Goal: Entertainment & Leisure: Browse casually

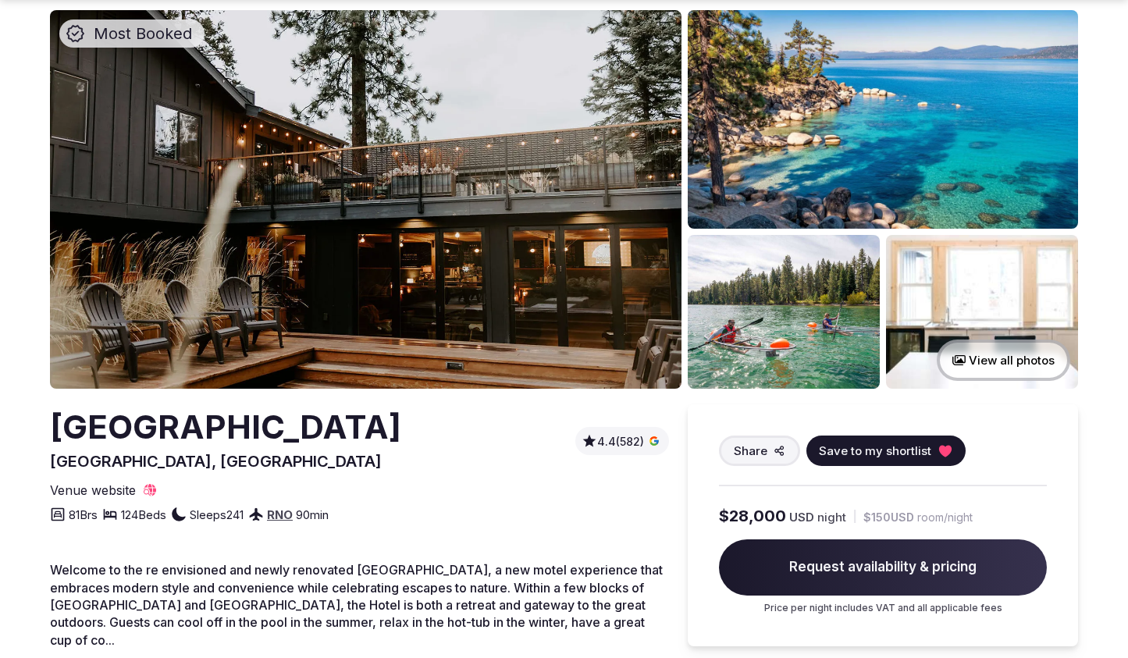
scroll to position [72, 0]
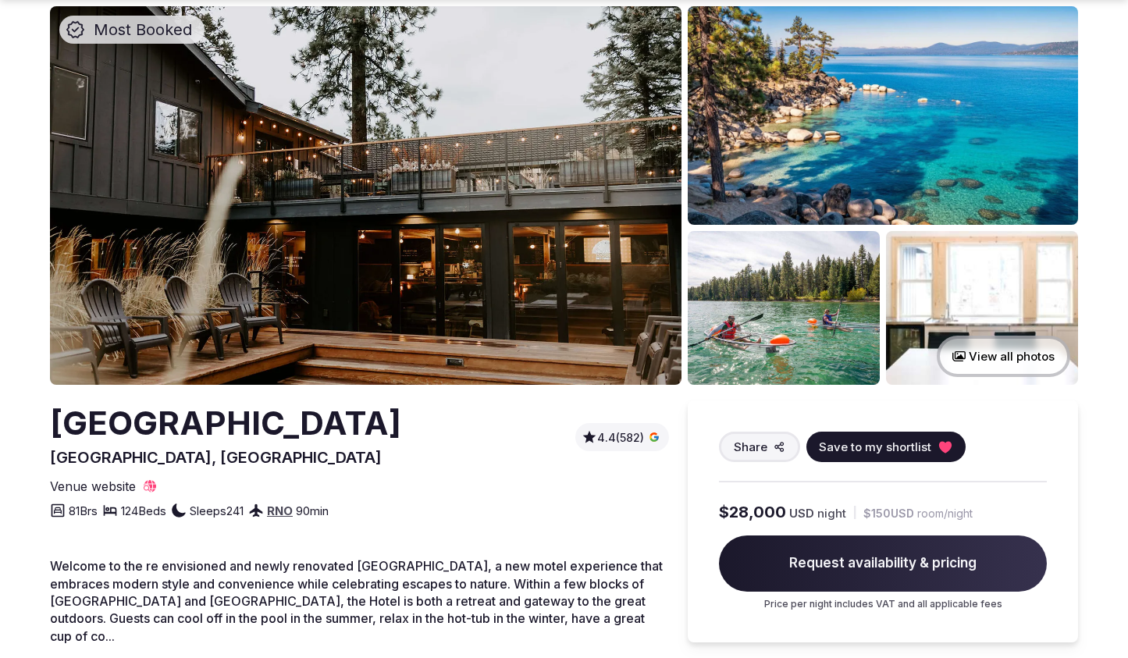
click at [987, 350] on button "View all photos" at bounding box center [1002, 356] width 133 height 41
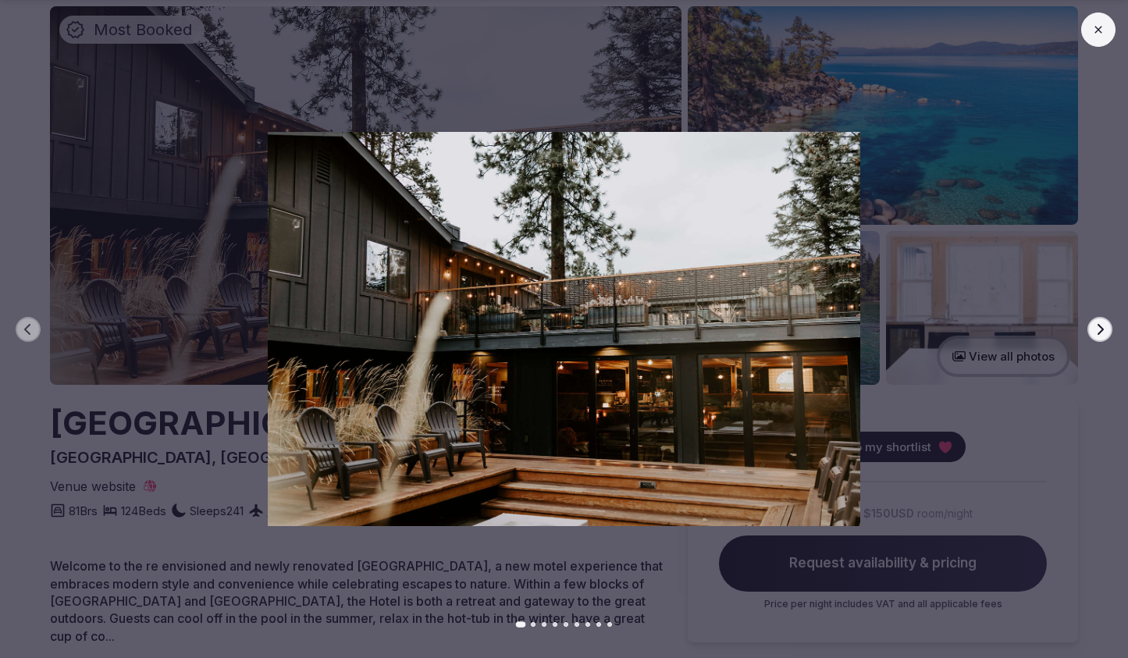
click at [1094, 328] on icon "button" at bounding box center [1099, 329] width 12 height 12
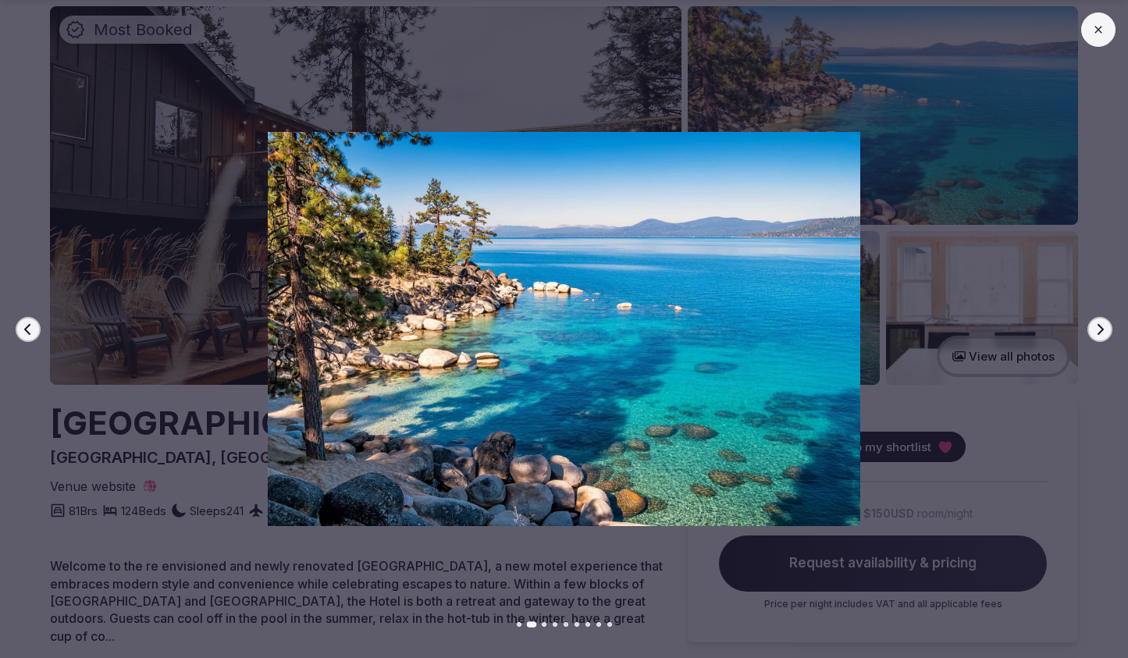
click at [1093, 328] on icon "button" at bounding box center [1099, 329] width 12 height 12
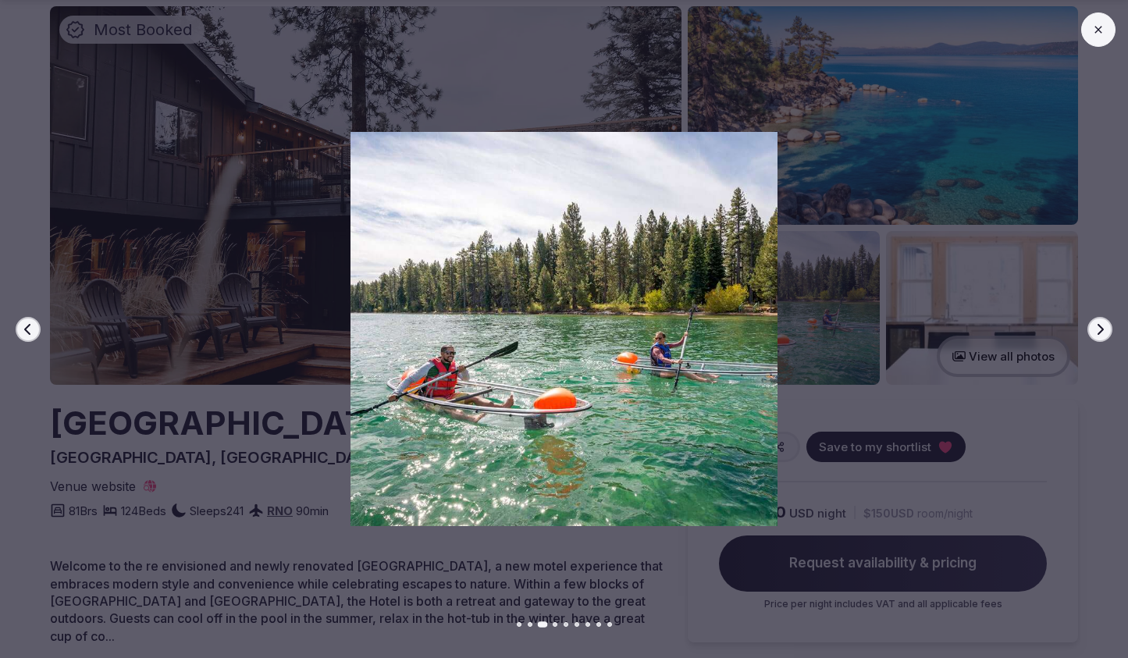
click at [1093, 328] on icon "button" at bounding box center [1099, 329] width 12 height 12
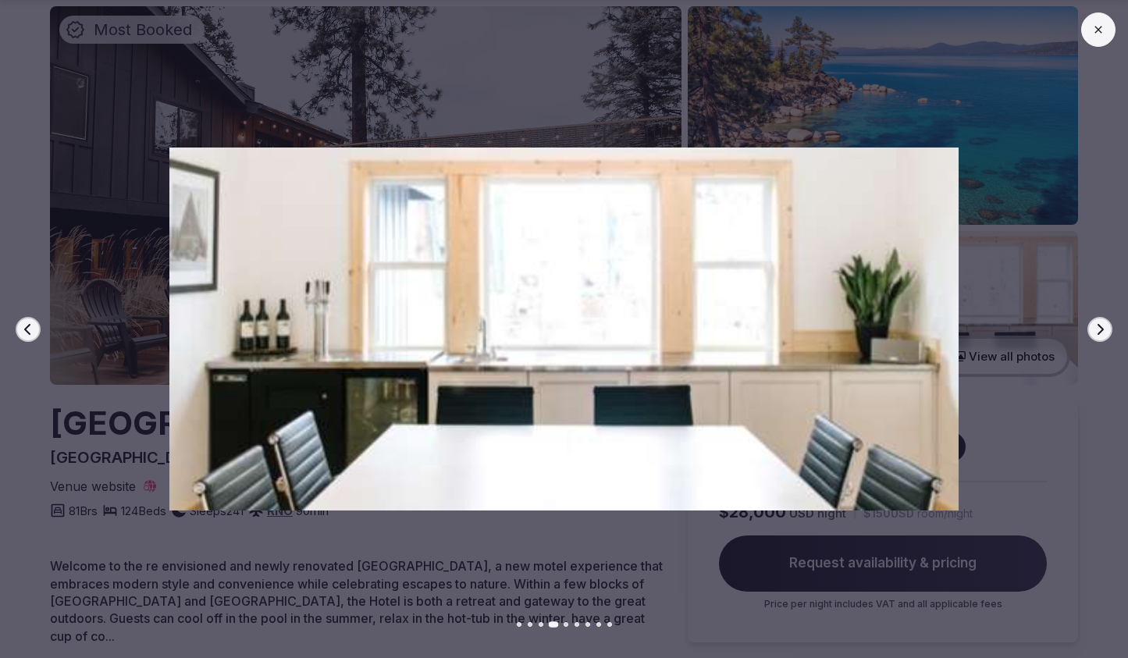
click at [1093, 328] on icon "button" at bounding box center [1099, 329] width 12 height 12
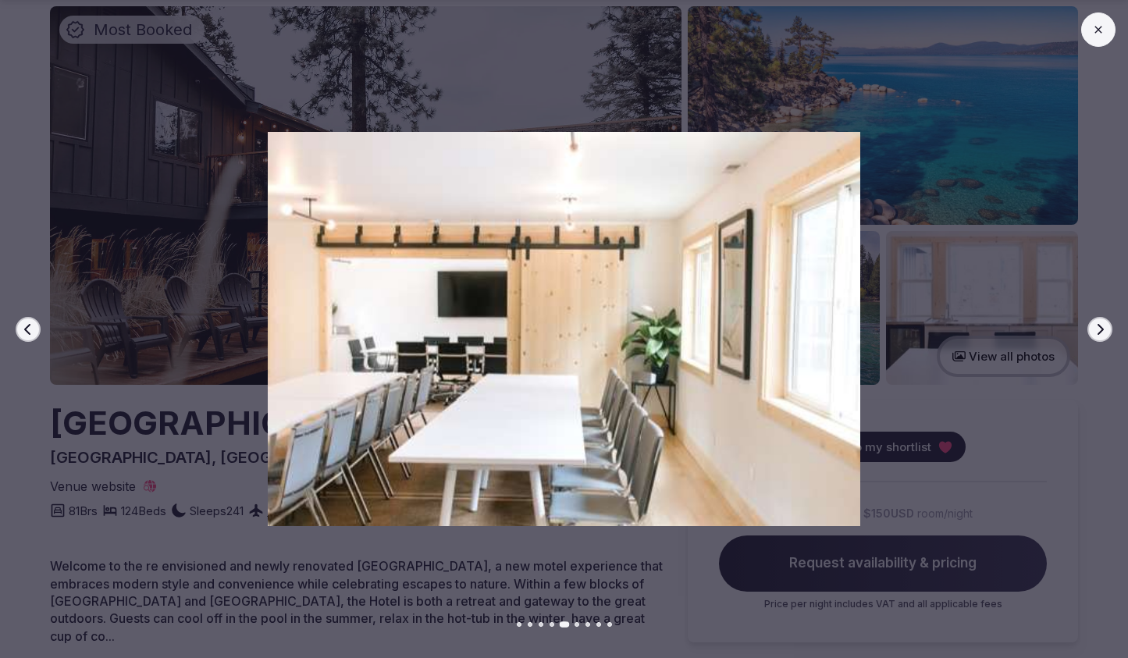
click at [1093, 328] on icon "button" at bounding box center [1099, 329] width 12 height 12
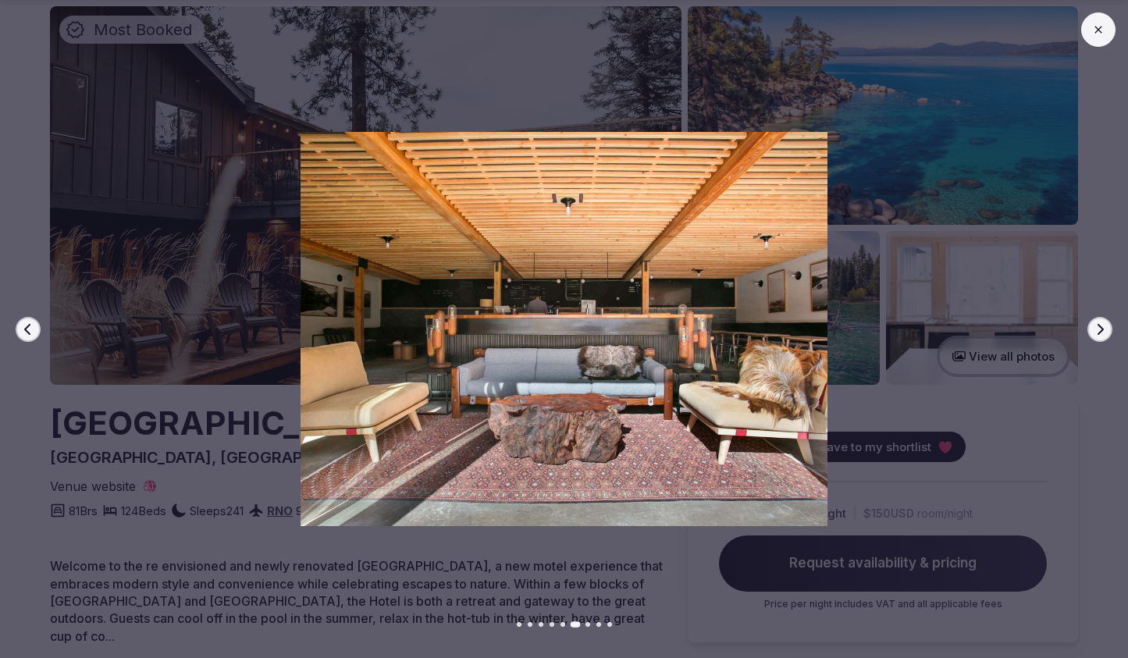
click at [1093, 328] on icon "button" at bounding box center [1099, 329] width 12 height 12
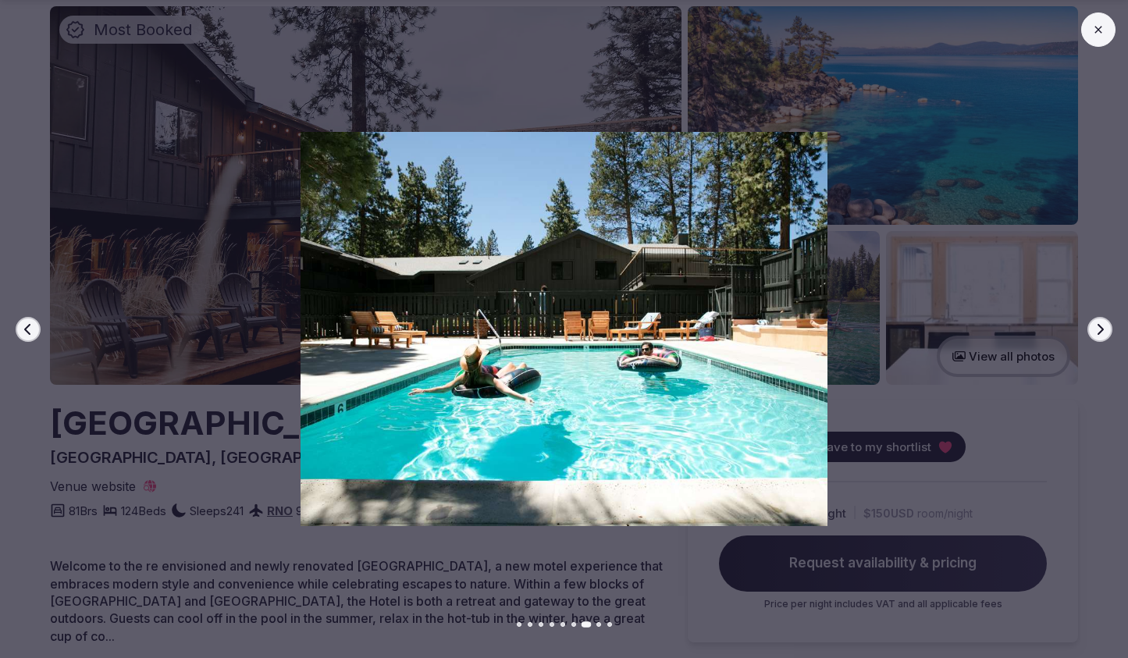
click at [1093, 328] on icon "button" at bounding box center [1099, 329] width 12 height 12
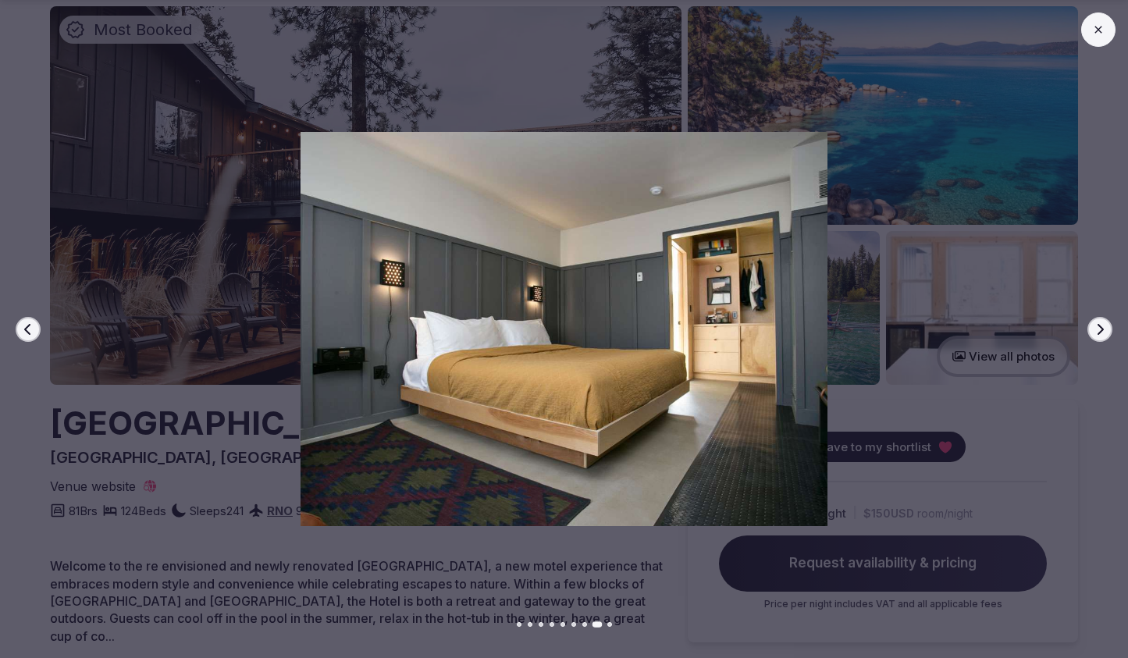
click at [1093, 328] on icon "button" at bounding box center [1099, 329] width 12 height 12
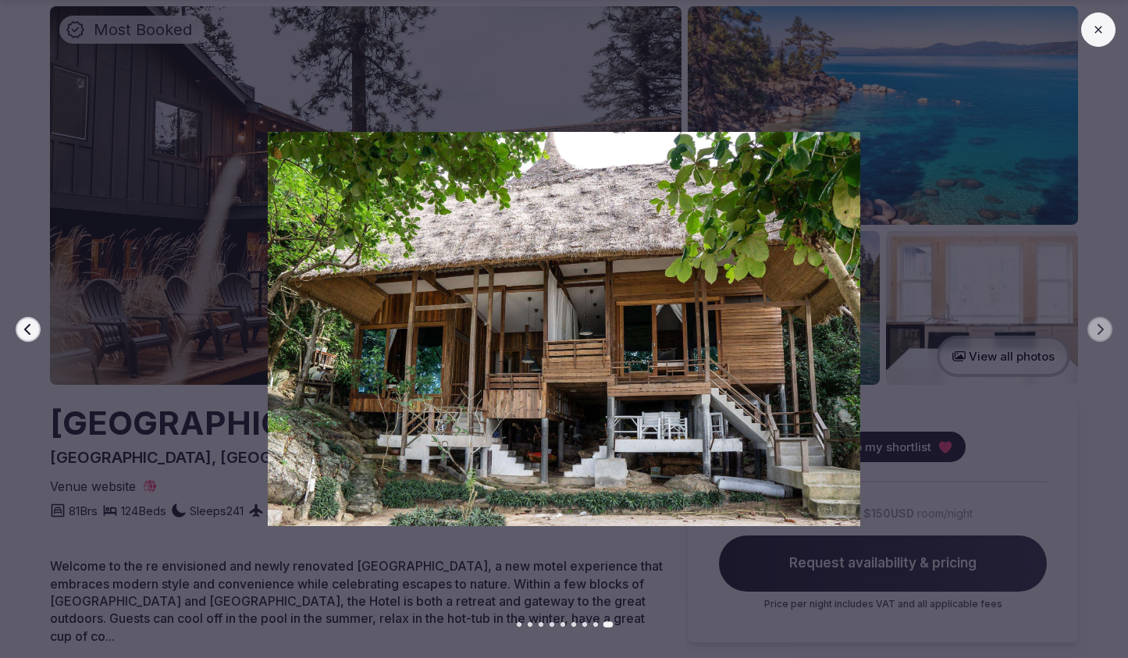
click at [1079, 307] on div at bounding box center [558, 329] width 1140 height 395
click at [1098, 33] on icon at bounding box center [1098, 29] width 12 height 12
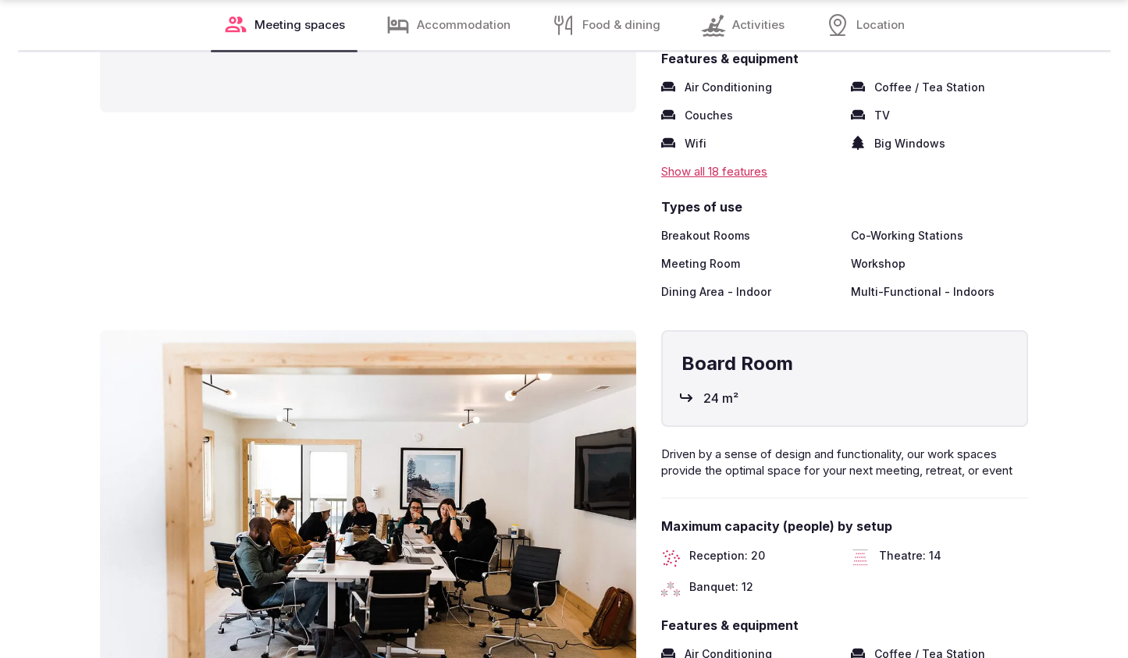
scroll to position [2640, 0]
